Goal: Obtain resource: Download file/media

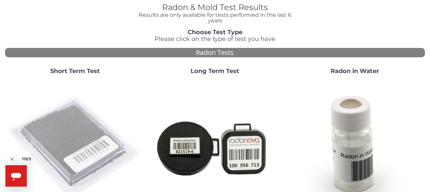
scroll to position [41, 0]
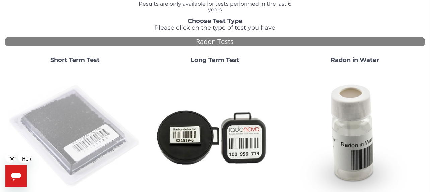
click at [70, 105] on img at bounding box center [75, 136] width 134 height 134
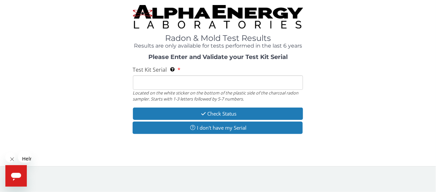
click at [149, 75] on input "Test Kit Serial Located on the white sticker on the bottom of the plastic side …" at bounding box center [218, 82] width 170 height 14
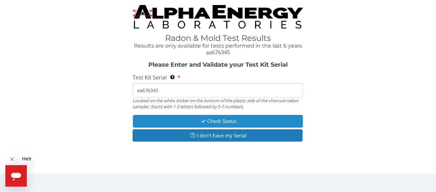
type input "aa676345"
click at [201, 118] on icon "button" at bounding box center [203, 120] width 8 height 5
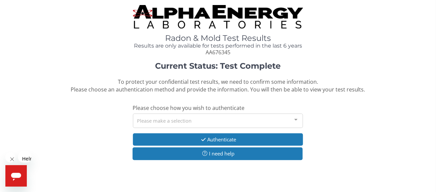
click at [150, 113] on div "Please make a selection" at bounding box center [218, 120] width 170 height 14
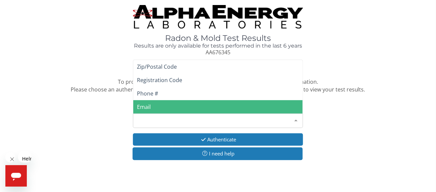
click at [163, 100] on span "Email" at bounding box center [218, 106] width 170 height 13
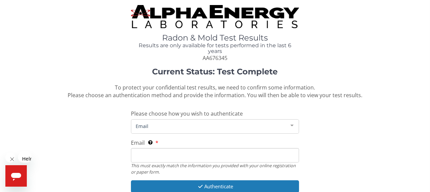
click at [147, 148] on input "Email This must exactly match the information you provided with your online reg…" at bounding box center [215, 155] width 168 height 14
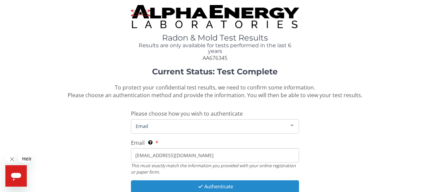
type input "[EMAIL_ADDRESS][DOMAIN_NAME]"
click at [180, 180] on button "Authenticate" at bounding box center [215, 186] width 168 height 12
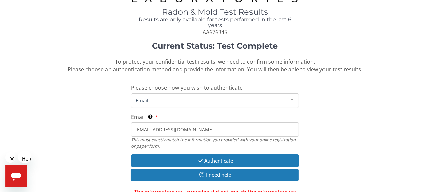
scroll to position [36, 0]
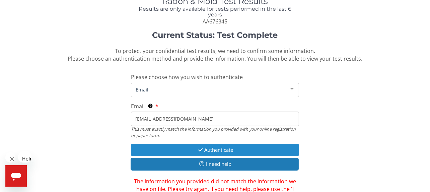
click at [176, 144] on button "Authenticate" at bounding box center [215, 150] width 168 height 12
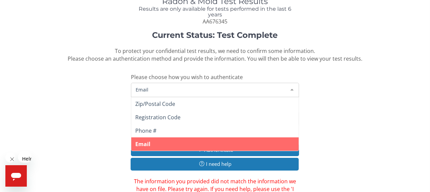
click at [292, 83] on div at bounding box center [291, 89] width 13 height 13
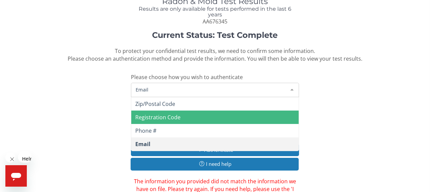
click at [173, 113] on span "Registration Code" at bounding box center [157, 116] width 45 height 7
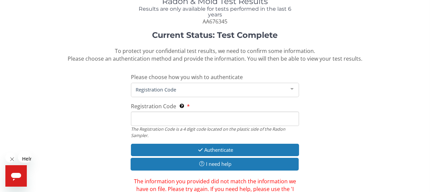
click at [145, 111] on input "Registration Code The Registration Code is a 4 digit code located on the plasti…" at bounding box center [215, 118] width 168 height 14
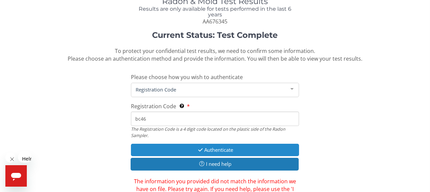
type input "bc46"
click at [181, 144] on button "Authenticate" at bounding box center [215, 150] width 168 height 12
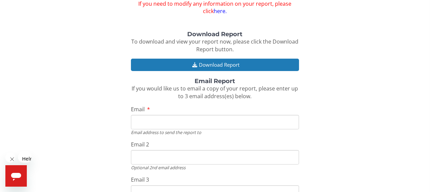
scroll to position [78, 0]
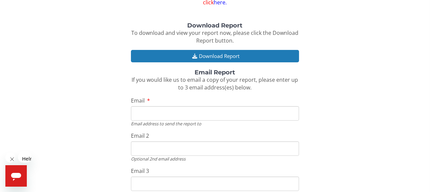
click at [146, 106] on input "Email" at bounding box center [215, 113] width 168 height 14
type input "[EMAIL_ADDRESS][DOMAIN_NAME]"
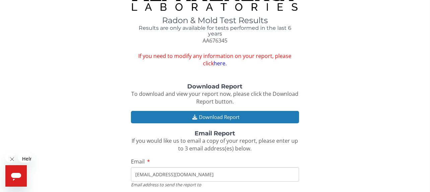
scroll to position [0, 0]
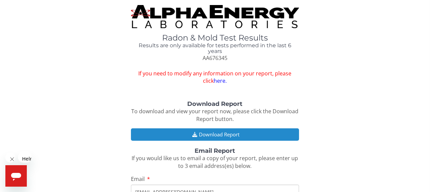
click at [171, 128] on button "Download Report" at bounding box center [215, 134] width 168 height 12
